Goal: Task Accomplishment & Management: Use online tool/utility

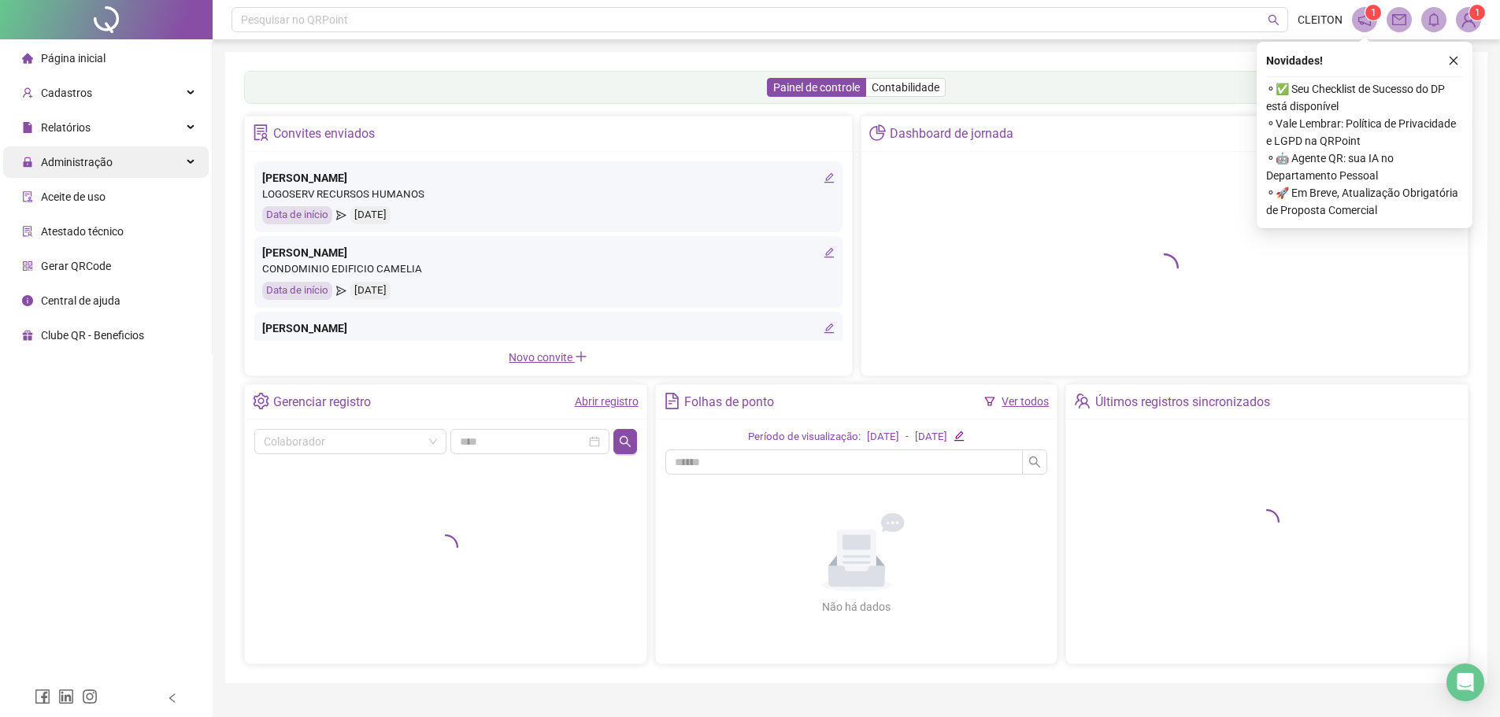
click at [85, 163] on span "Administração" at bounding box center [77, 162] width 72 height 13
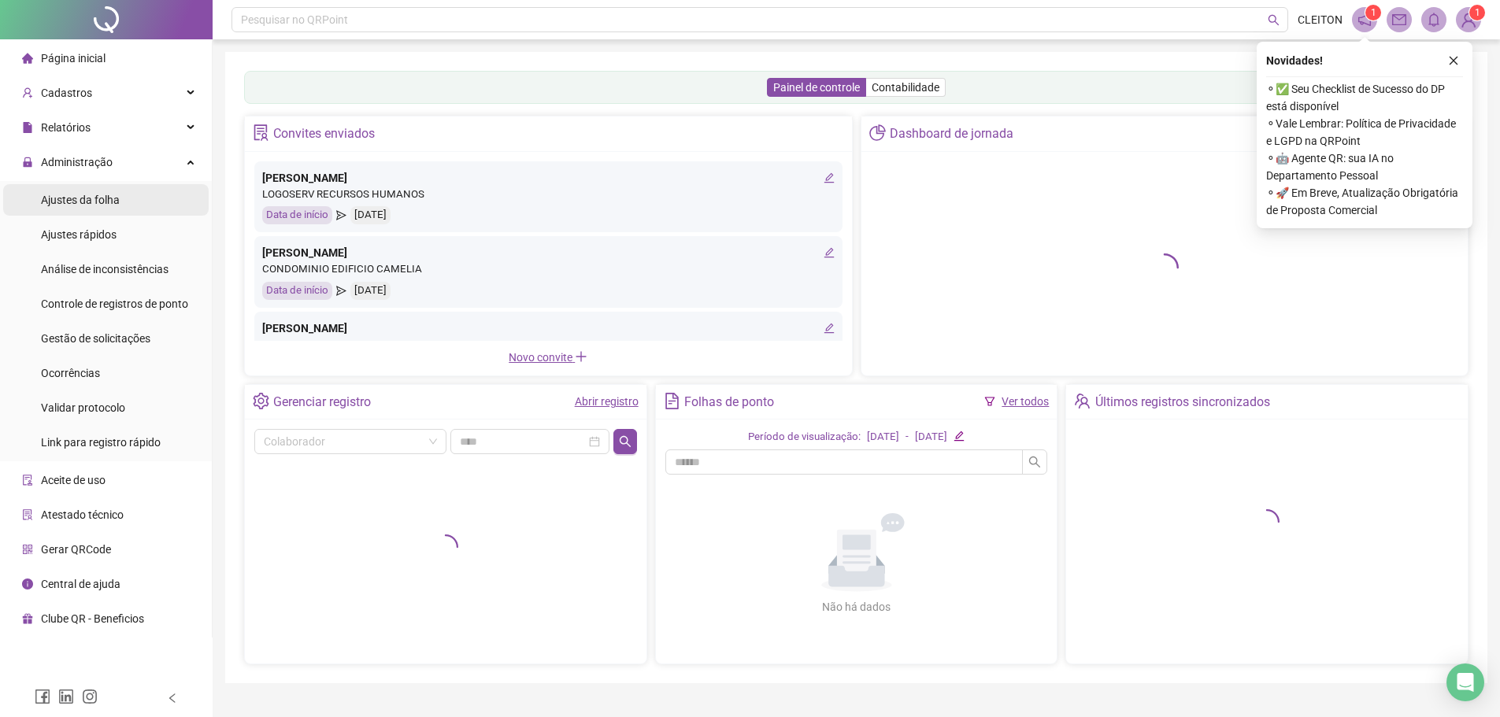
click at [83, 198] on span "Ajustes da folha" at bounding box center [80, 200] width 79 height 13
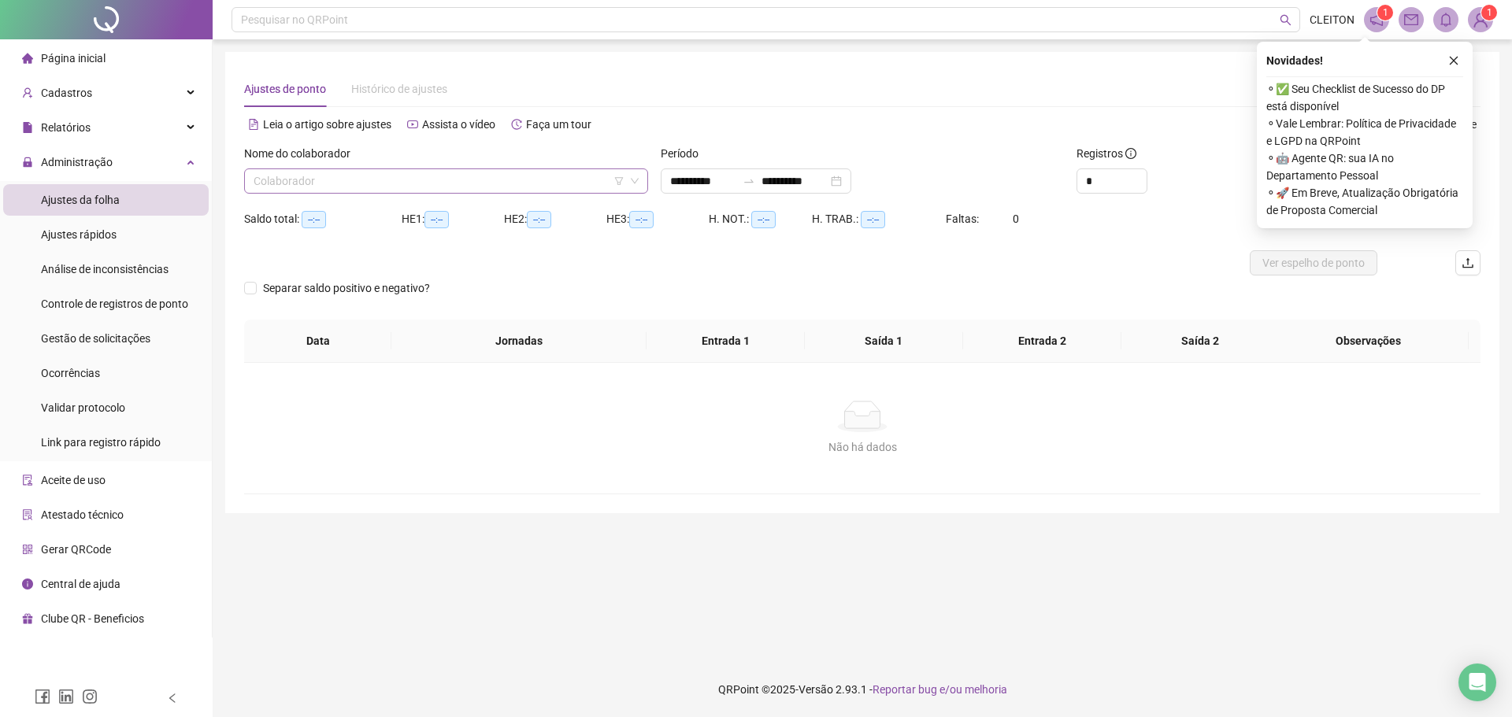
click at [296, 184] on input "search" at bounding box center [439, 181] width 371 height 24
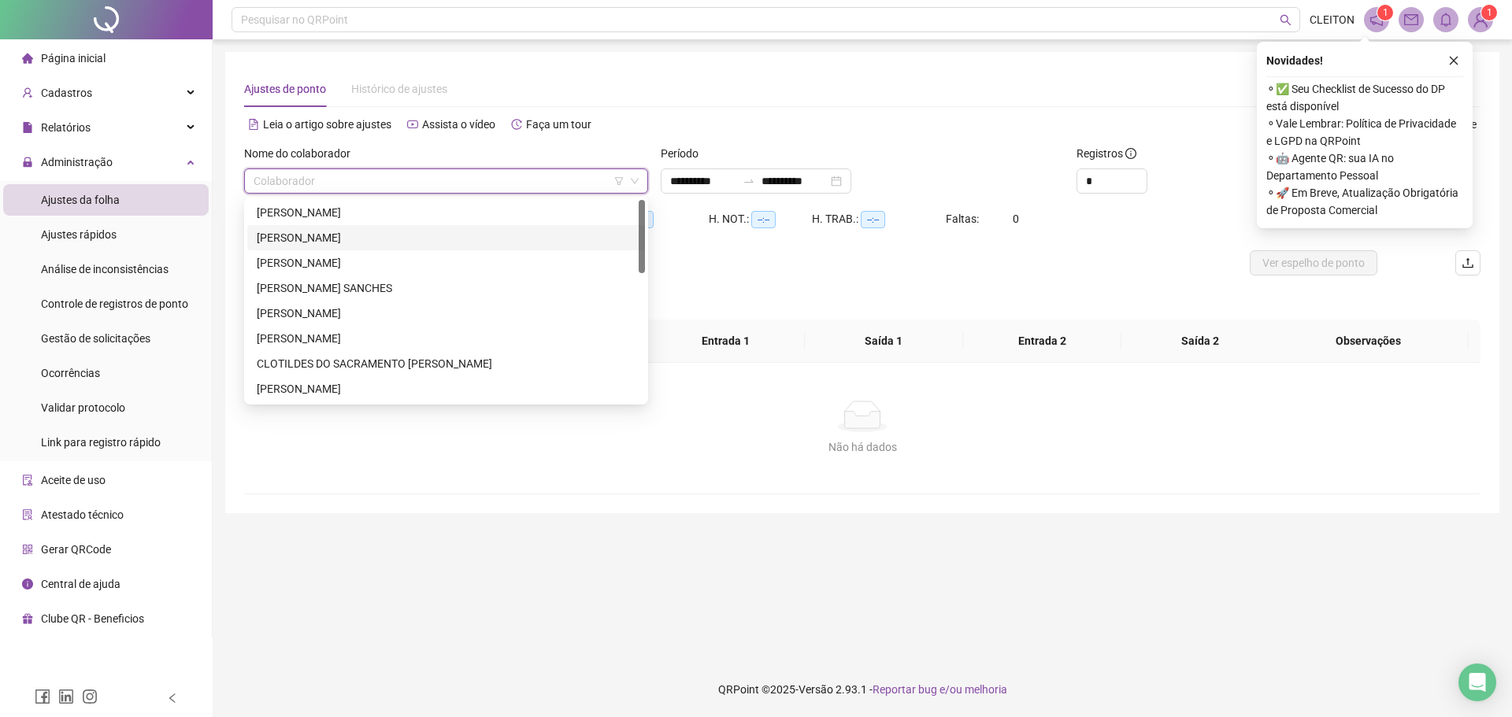
click at [313, 238] on div "[PERSON_NAME]" at bounding box center [446, 237] width 379 height 17
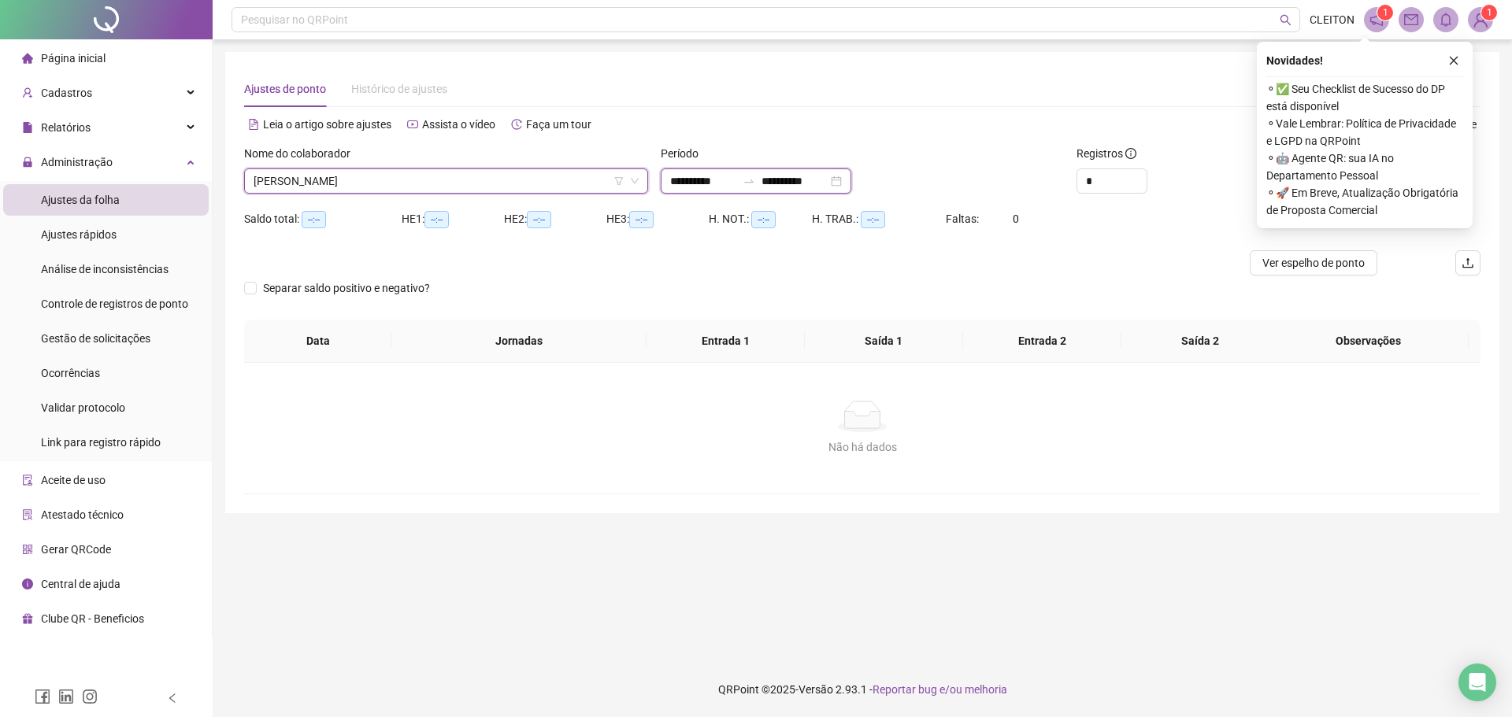
click at [791, 180] on input "**********" at bounding box center [795, 180] width 66 height 17
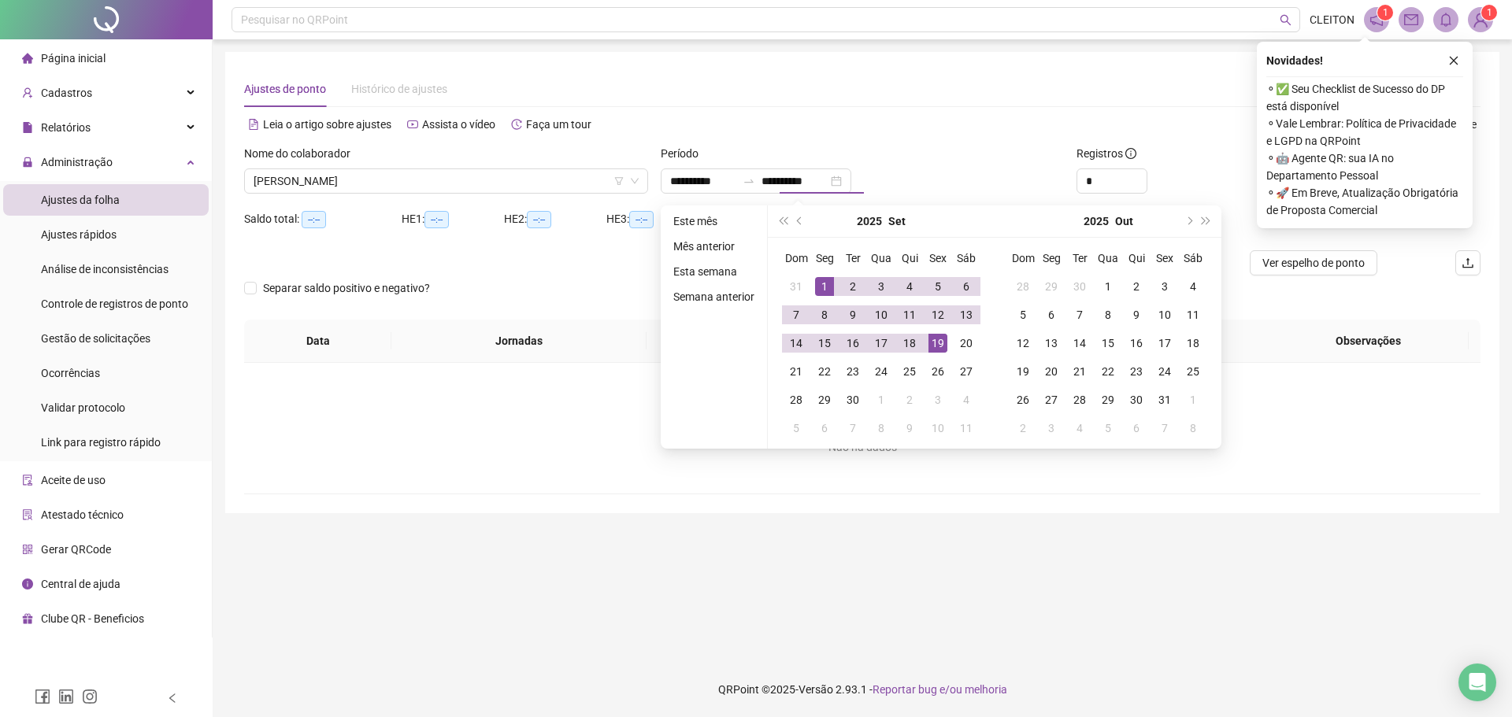
click at [1307, 417] on div "Não há dados" at bounding box center [862, 417] width 1199 height 32
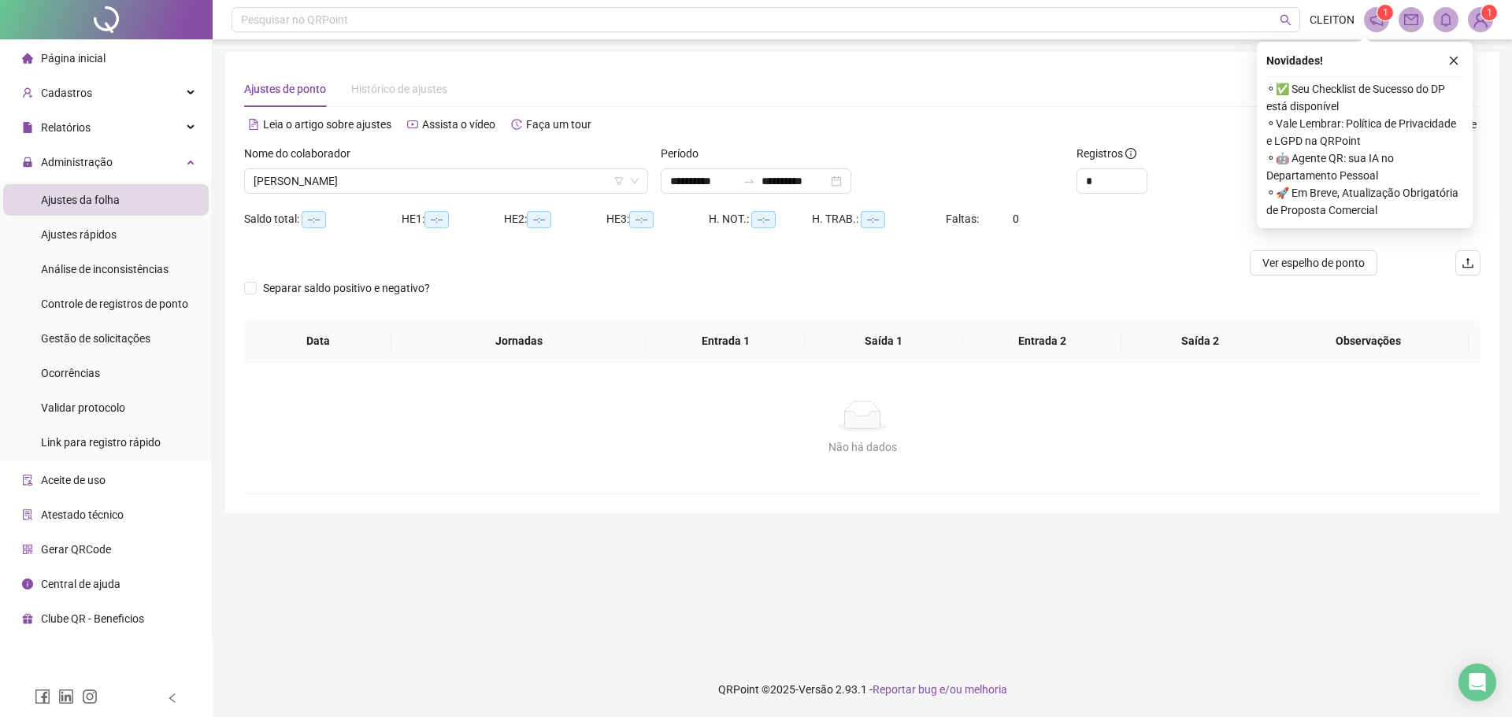
type input "**********"
click at [1451, 59] on icon "close" at bounding box center [1453, 60] width 11 height 11
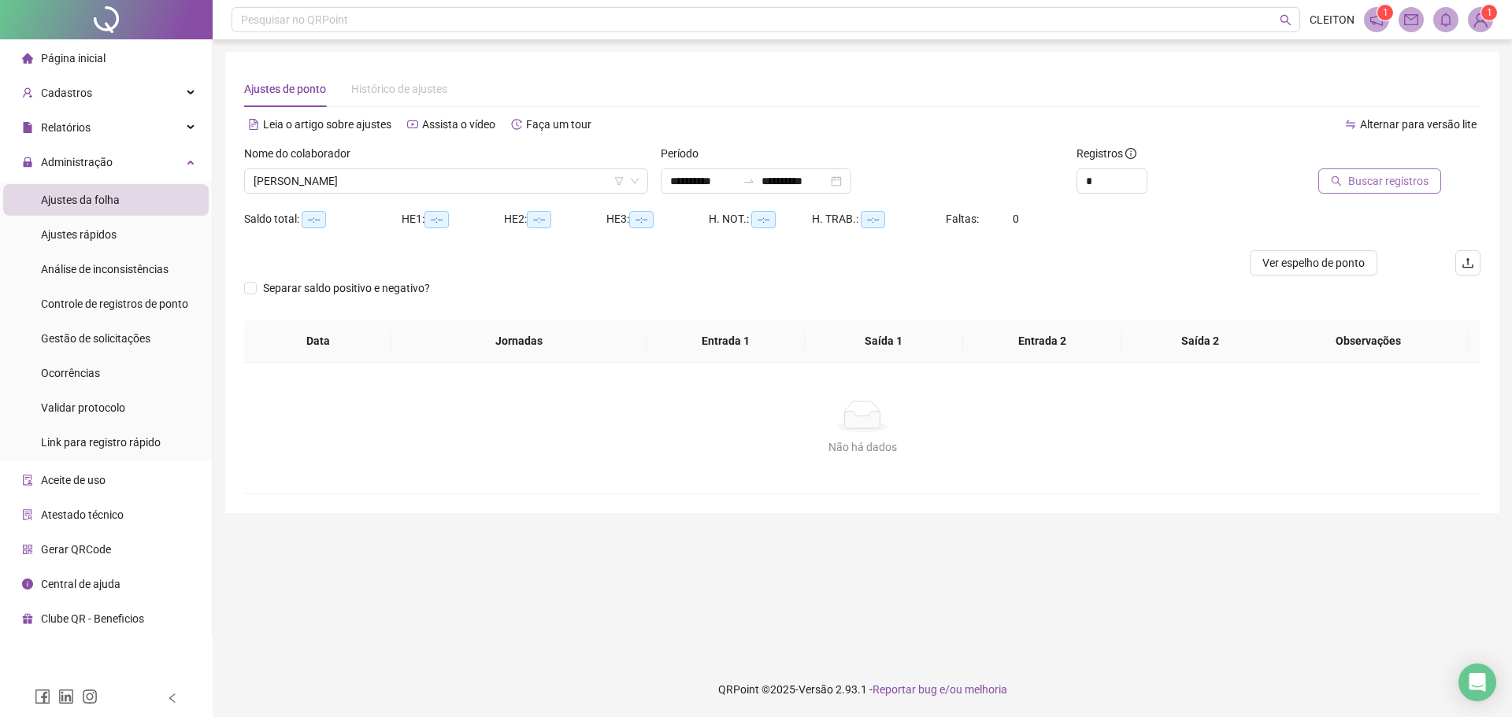
click at [1378, 188] on span "Buscar registros" at bounding box center [1388, 180] width 80 height 17
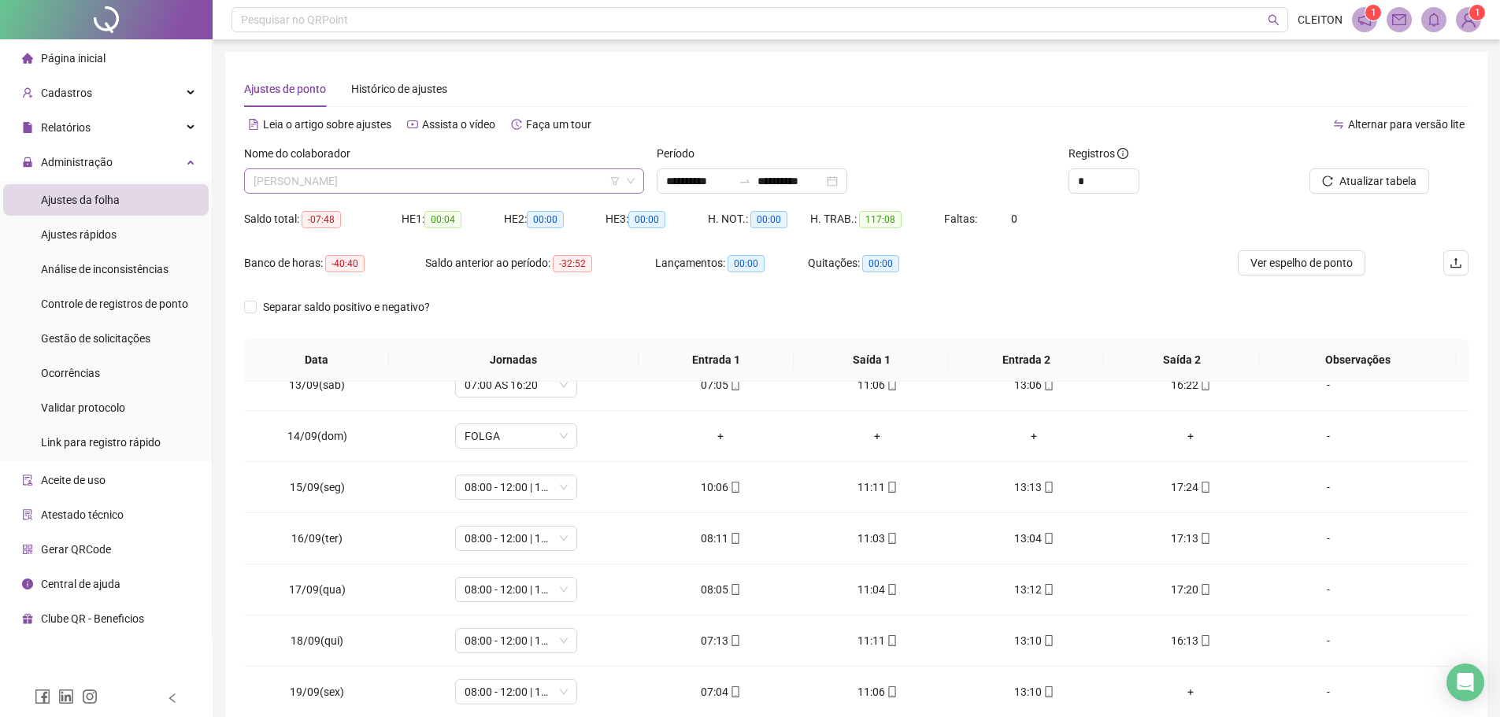
drag, startPoint x: 393, startPoint y: 169, endPoint x: 395, endPoint y: 180, distance: 10.4
click at [393, 172] on span "[PERSON_NAME]" at bounding box center [444, 181] width 381 height 24
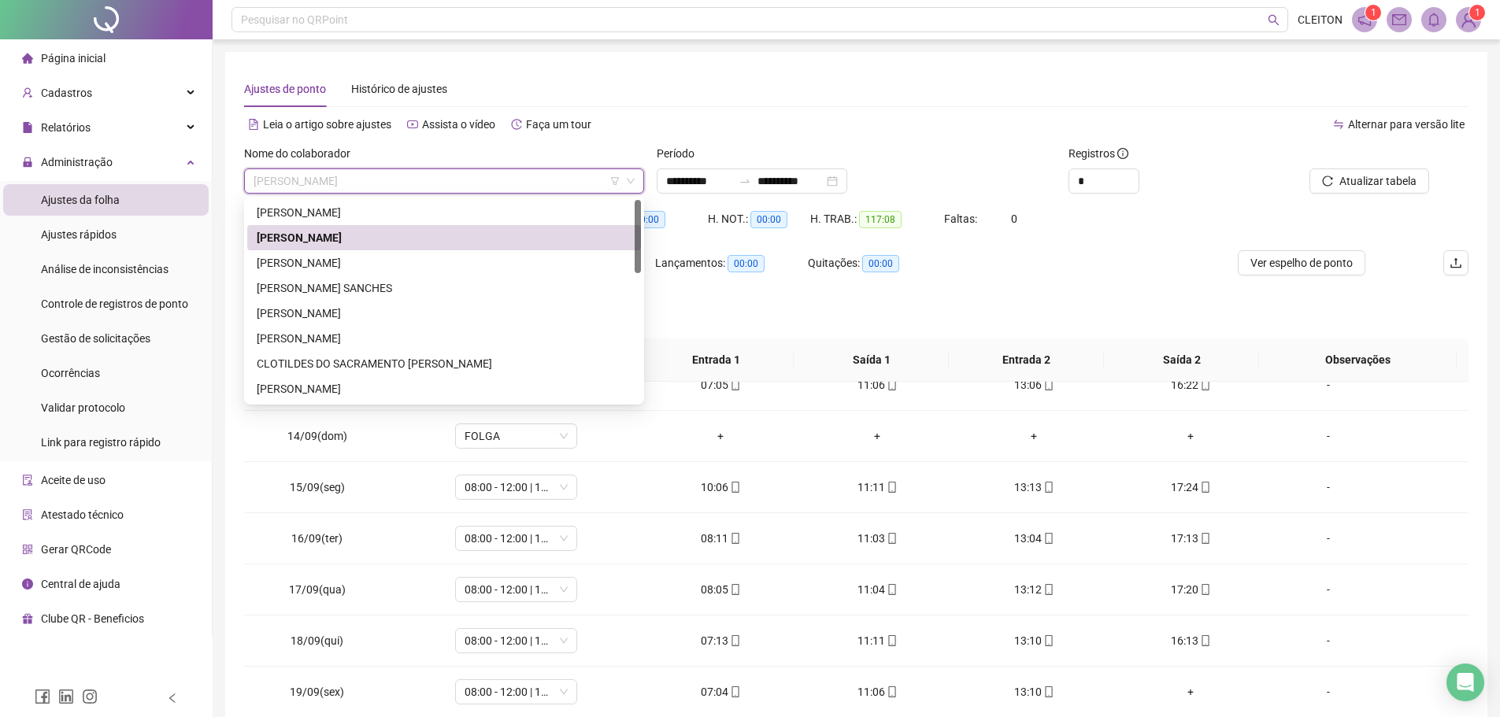
click at [395, 180] on span "[PERSON_NAME]" at bounding box center [444, 181] width 381 height 24
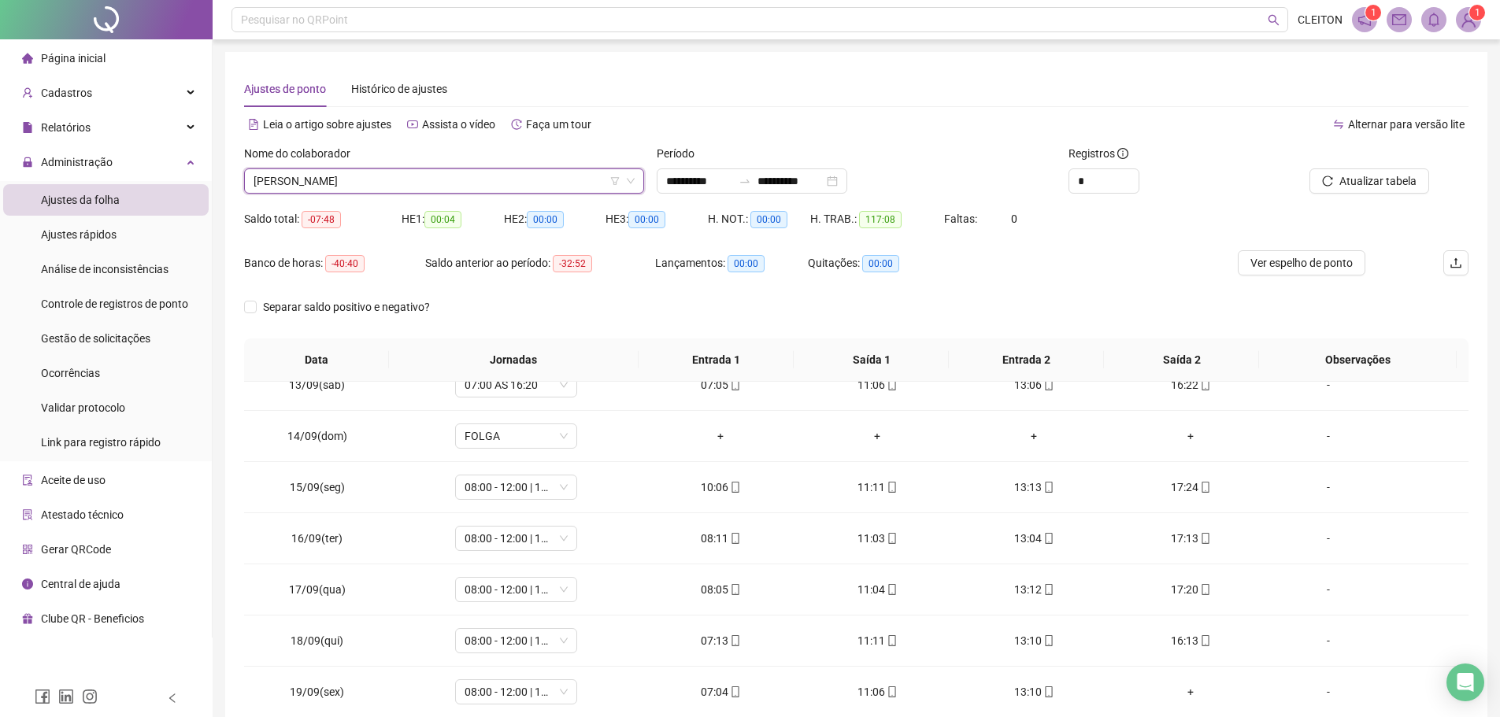
click at [395, 180] on span "[PERSON_NAME]" at bounding box center [444, 181] width 381 height 24
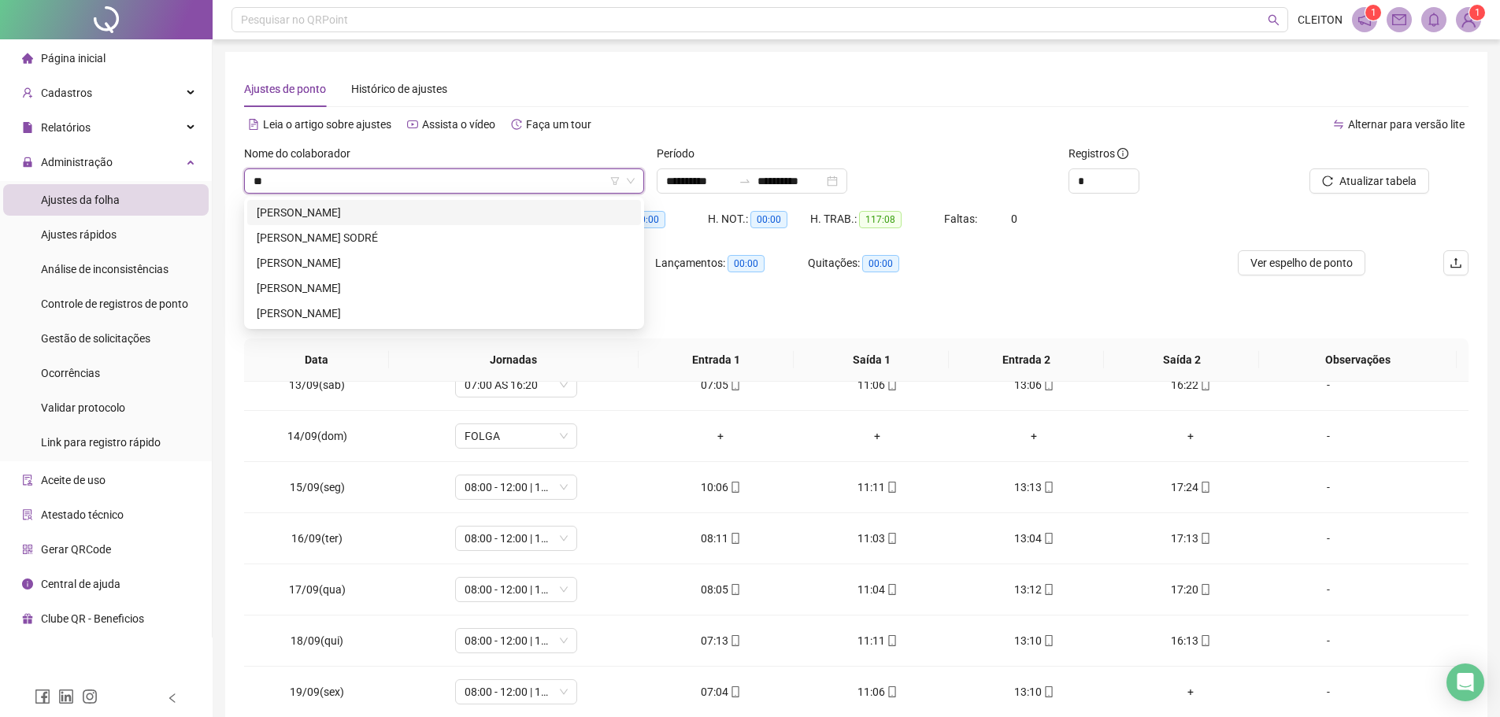
type input "***"
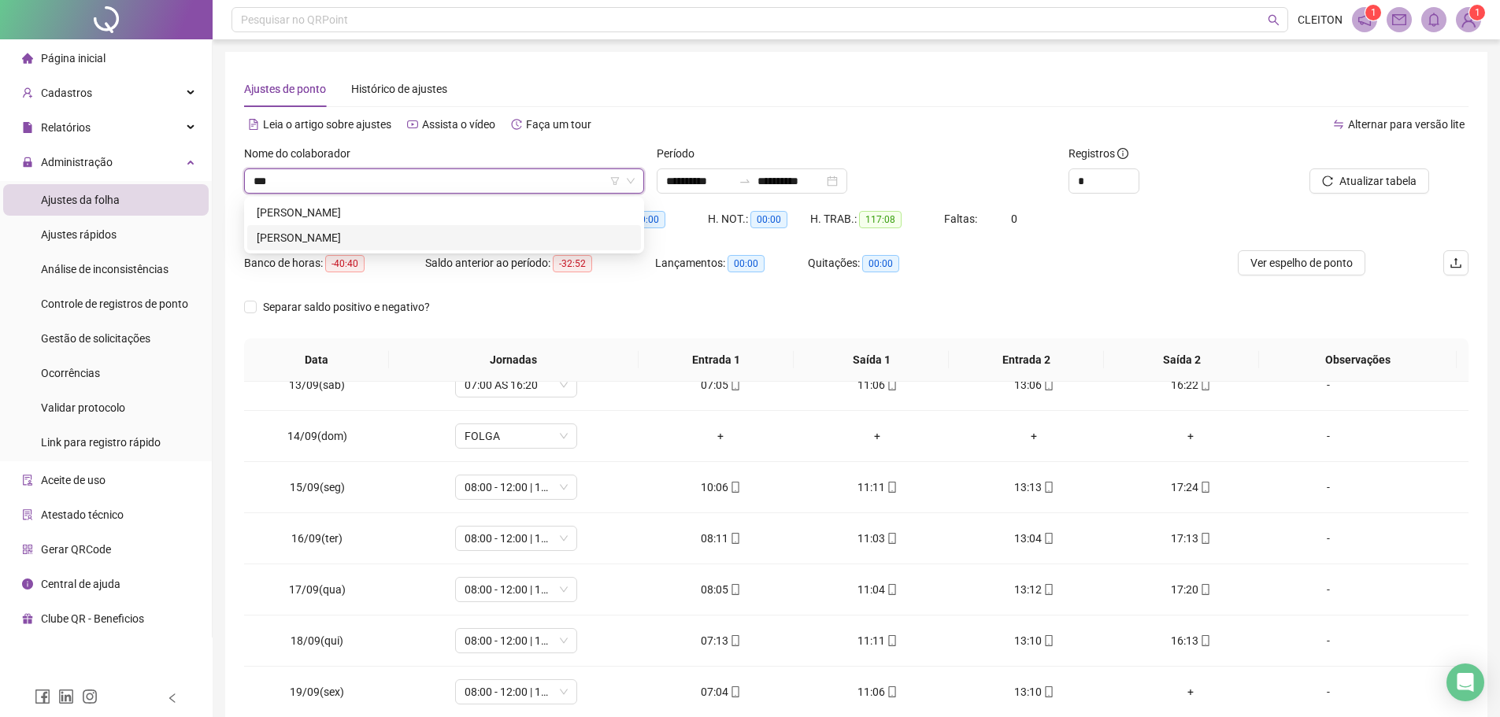
click at [369, 236] on div "[PERSON_NAME]" at bounding box center [444, 237] width 375 height 17
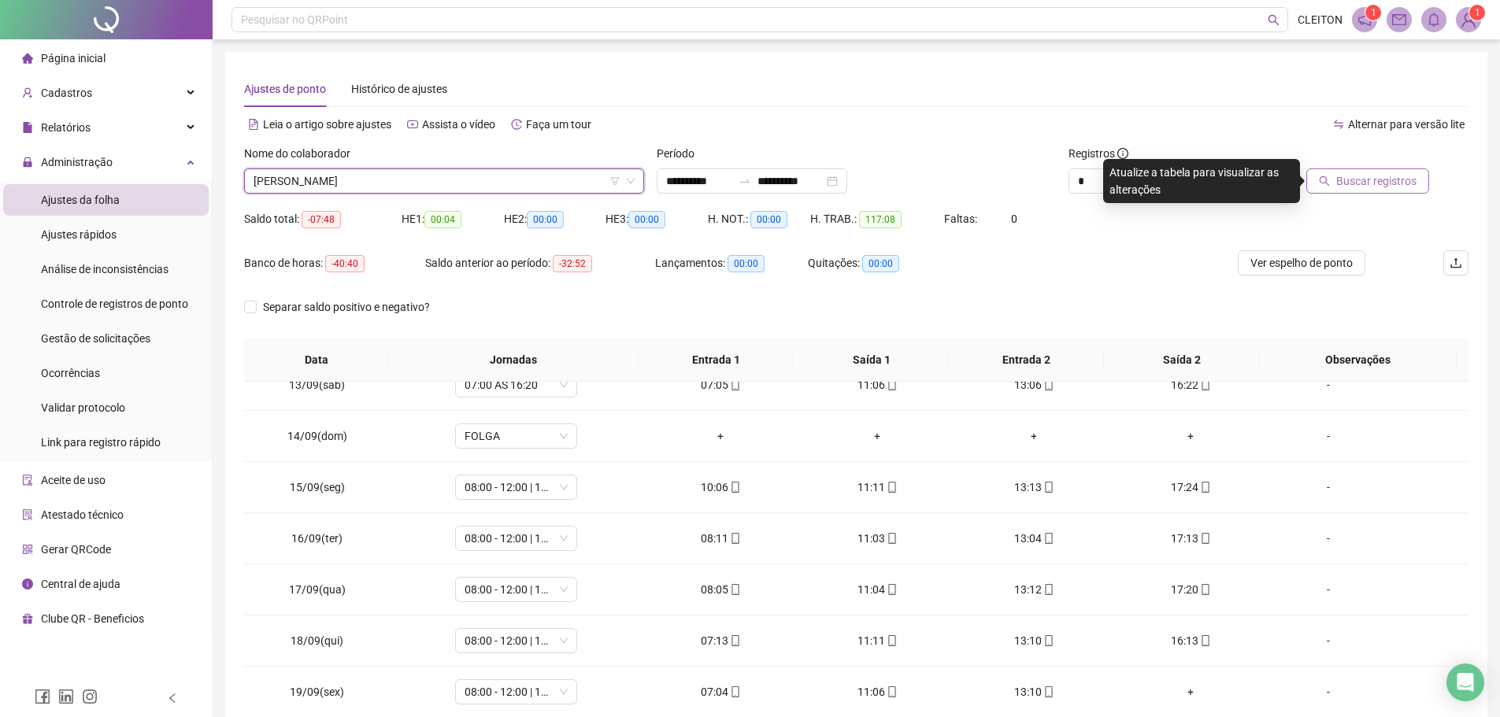
click at [1362, 184] on span "Buscar registros" at bounding box center [1377, 180] width 80 height 17
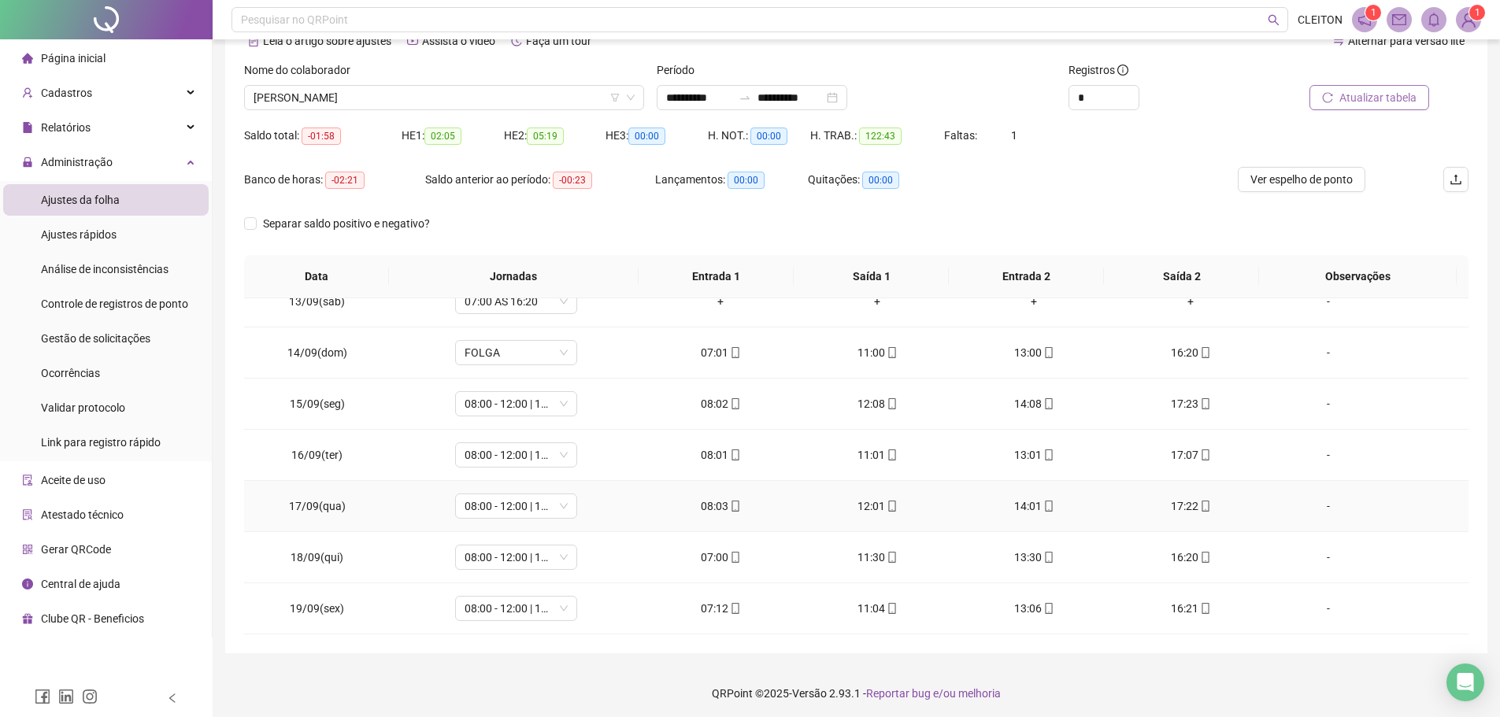
scroll to position [87, 0]
